Goal: Task Accomplishment & Management: Use online tool/utility

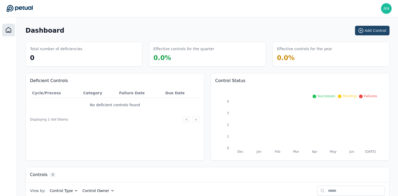
click at [377, 31] on button "Add Control" at bounding box center [372, 31] width 35 height 10
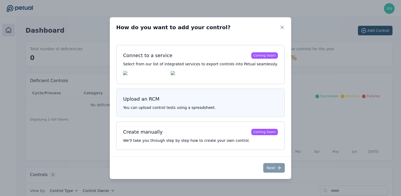
click at [202, 104] on div "Upload an RCM You can upload control tests using a spreadsheet." at bounding box center [200, 102] width 168 height 29
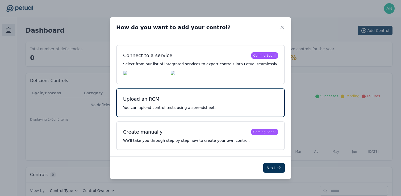
click at [214, 103] on h3 "Upload an RCM" at bounding box center [200, 98] width 155 height 7
click at [268, 168] on button "Next" at bounding box center [274, 168] width 22 height 10
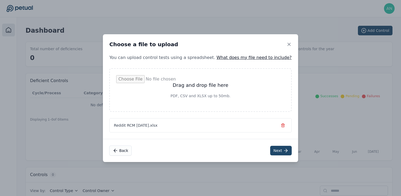
click at [272, 150] on button "Next" at bounding box center [281, 151] width 22 height 10
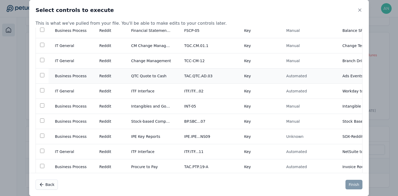
scroll to position [88, 0]
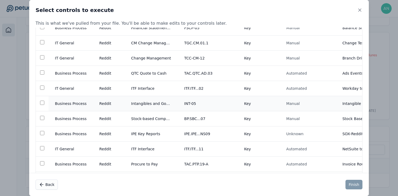
click at [138, 104] on td "Intangibles and Goodwill" at bounding box center [151, 103] width 53 height 15
click at [352, 186] on button "Finish" at bounding box center [354, 185] width 17 height 10
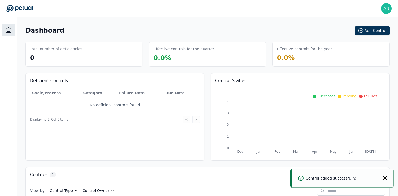
scroll to position [42, 0]
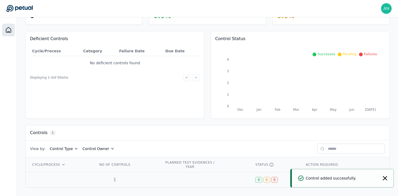
click at [145, 179] on td "1" at bounding box center [125, 179] width 67 height 15
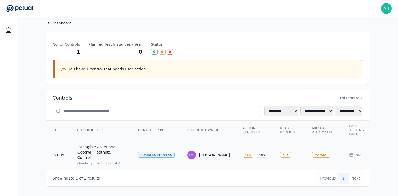
click at [106, 150] on div "Intangible Asset and Goodwill Footnote Control" at bounding box center [102, 152] width 48 height 16
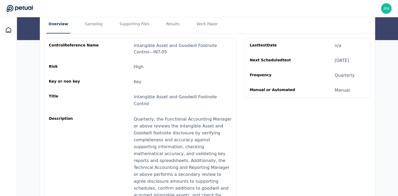
scroll to position [53, 0]
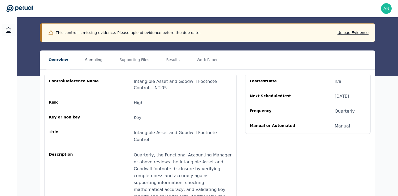
click at [87, 60] on button "Sampling" at bounding box center [94, 60] width 22 height 19
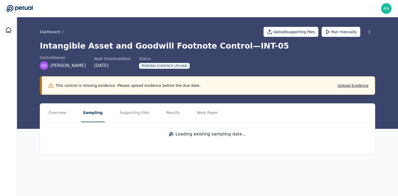
scroll to position [0, 0]
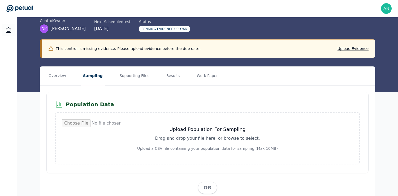
scroll to position [38, 0]
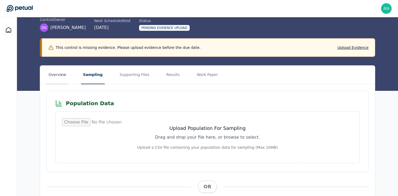
click at [61, 73] on button "Overview" at bounding box center [57, 75] width 22 height 19
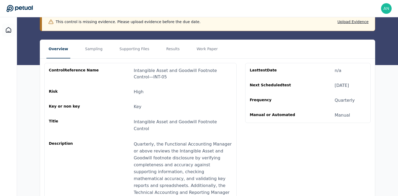
scroll to position [53, 0]
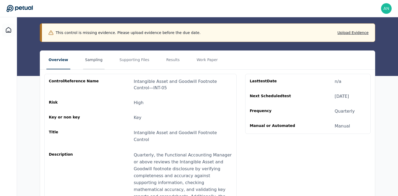
click at [86, 61] on button "Sampling" at bounding box center [94, 60] width 22 height 19
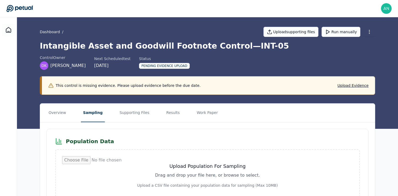
scroll to position [37, 0]
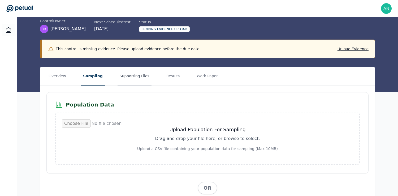
click at [122, 78] on button "Supporting Files" at bounding box center [135, 76] width 34 height 19
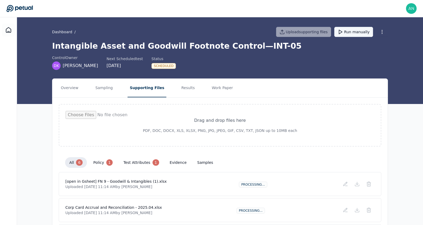
click at [355, 33] on button "Run manually" at bounding box center [353, 32] width 39 height 10
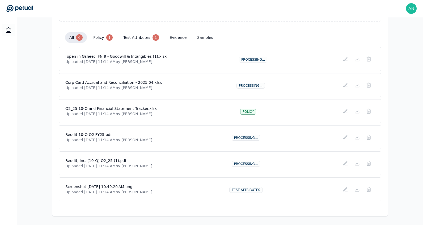
scroll to position [124, 0]
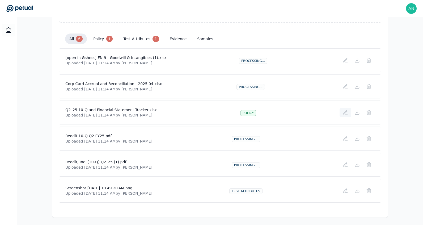
click at [347, 112] on icon at bounding box center [345, 112] width 5 height 5
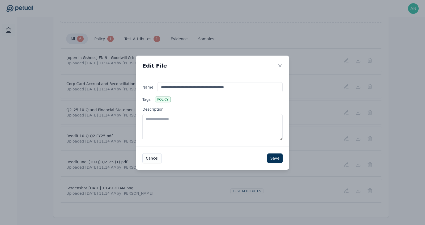
click at [162, 100] on div "policy" at bounding box center [163, 99] width 16 height 6
click at [162, 114] on textarea "Description" at bounding box center [212, 127] width 140 height 26
click at [280, 65] on icon at bounding box center [280, 65] width 3 height 3
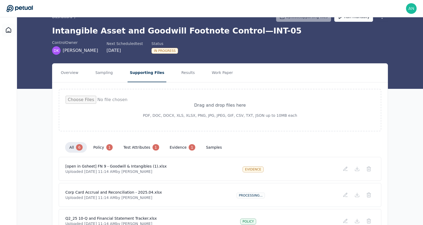
scroll to position [15, 0]
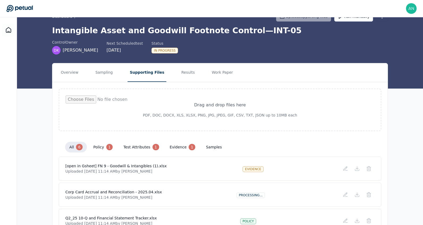
click at [132, 146] on button "test attributes 1" at bounding box center [141, 147] width 44 height 11
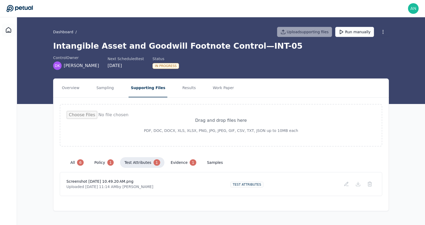
click at [78, 162] on div "6" at bounding box center [80, 162] width 7 height 6
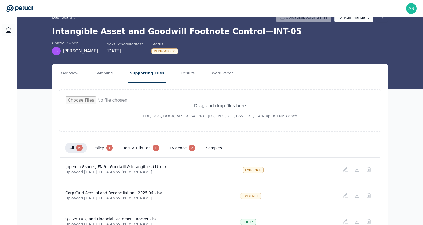
scroll to position [14, 0]
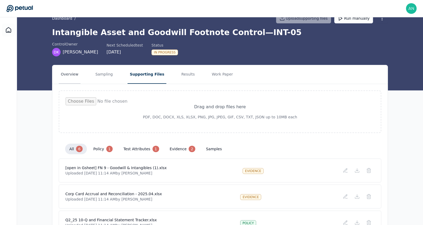
click at [70, 76] on button "Overview" at bounding box center [70, 74] width 22 height 19
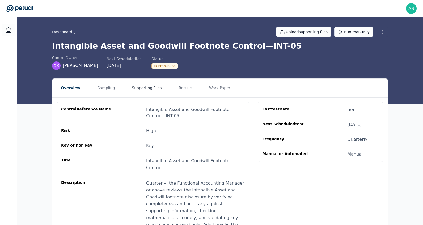
click at [141, 89] on button "Supporting Files" at bounding box center [147, 88] width 34 height 19
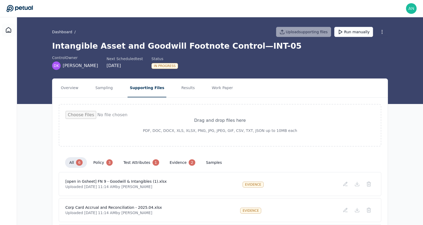
click at [158, 127] on input "file" at bounding box center [220, 125] width 309 height 29
click at [398, 145] on div "Overview Sampling Supporting Files Results Work Paper Drag and drop files here …" at bounding box center [220, 209] width 406 height 263
click at [65, 87] on button "Overview" at bounding box center [70, 88] width 22 height 19
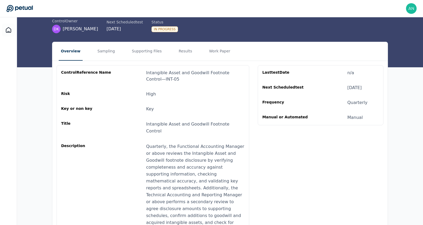
scroll to position [36, 0]
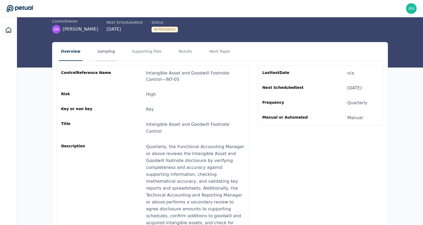
click at [101, 58] on button "Sampling" at bounding box center [106, 51] width 22 height 19
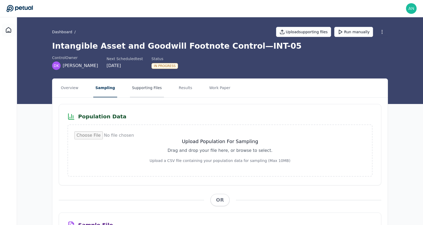
click at [146, 89] on button "Supporting Files" at bounding box center [147, 88] width 34 height 19
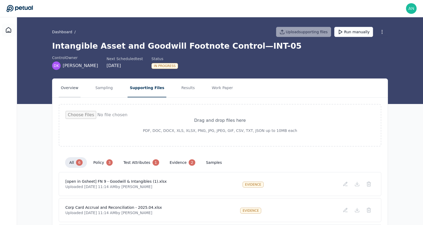
click at [70, 88] on button "Overview" at bounding box center [70, 88] width 22 height 19
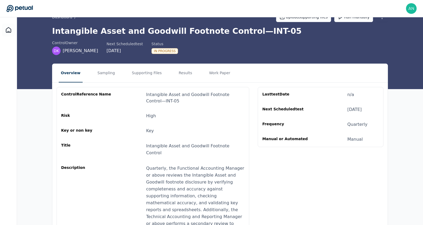
scroll to position [10, 0]
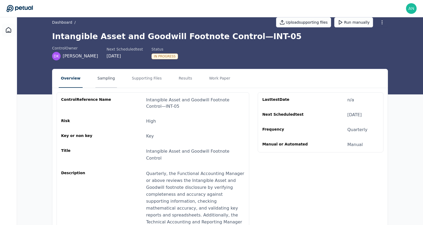
click at [110, 85] on button "Sampling" at bounding box center [106, 78] width 22 height 19
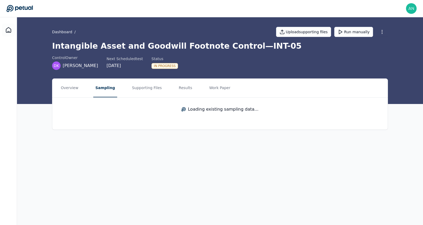
scroll to position [0, 0]
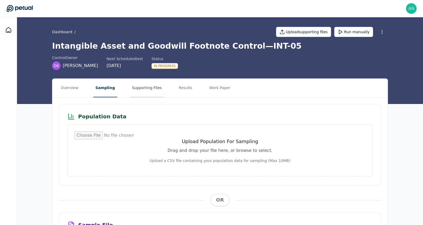
click at [136, 85] on button "Supporting Files" at bounding box center [147, 88] width 34 height 19
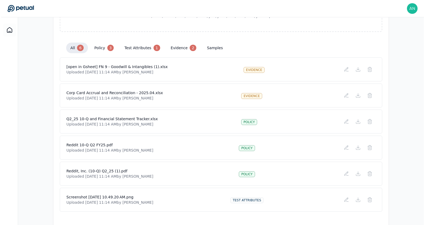
scroll to position [125, 0]
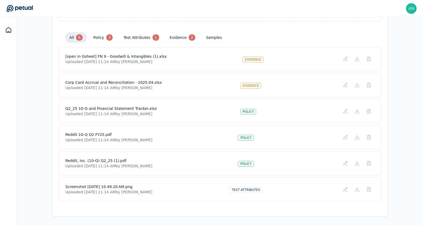
click at [395, 160] on div "Overview Sampling Supporting Files Results Work Paper Drag and drop files here …" at bounding box center [220, 85] width 406 height 263
click at [369, 164] on icon at bounding box center [368, 162] width 5 height 5
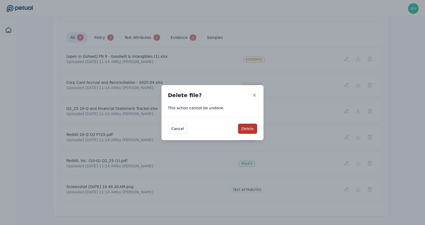
click at [251, 130] on button "Delete" at bounding box center [247, 129] width 19 height 10
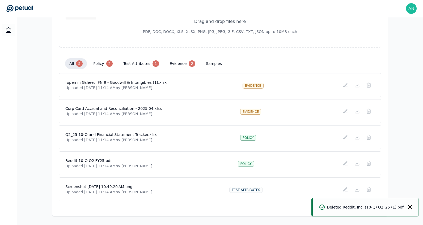
scroll to position [0, 0]
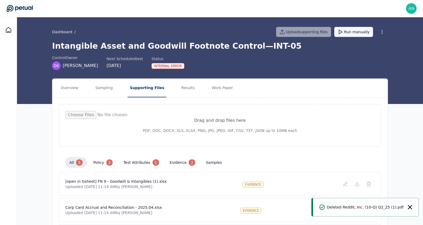
click at [354, 33] on button "Run manually" at bounding box center [353, 32] width 39 height 10
click at [151, 67] on div "In Progress" at bounding box center [164, 66] width 27 height 6
click at [7, 28] on icon at bounding box center [8, 30] width 6 height 6
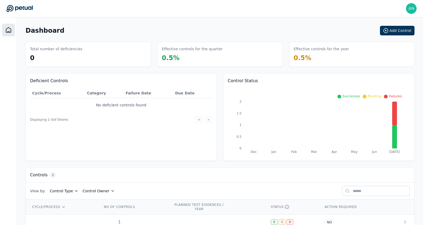
scroll to position [29, 0]
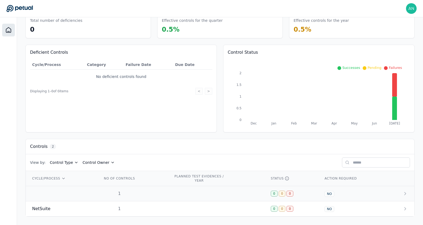
click at [111, 196] on td "1" at bounding box center [131, 193] width 71 height 15
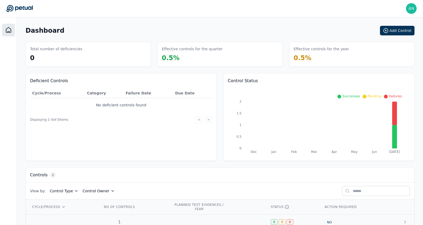
scroll to position [29, 0]
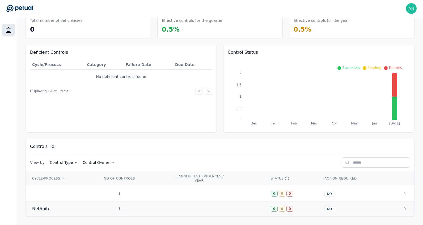
click at [107, 196] on div "1" at bounding box center [119, 208] width 34 height 6
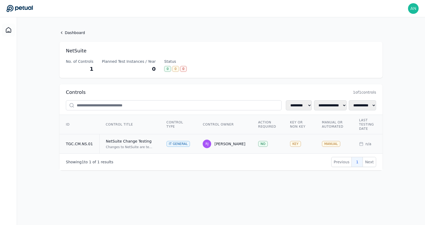
click at [135, 144] on td "NetSuite Change Testing Changes to NetSuite are tested and approved in a non-pr…" at bounding box center [129, 143] width 61 height 19
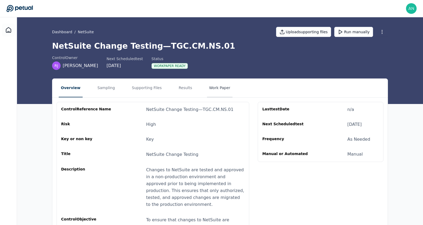
click at [213, 89] on button "Work Paper" at bounding box center [220, 88] width 26 height 19
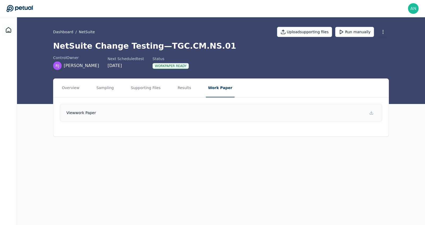
click at [215, 112] on link "View work paper" at bounding box center [221, 113] width 322 height 18
